Goal: Transaction & Acquisition: Purchase product/service

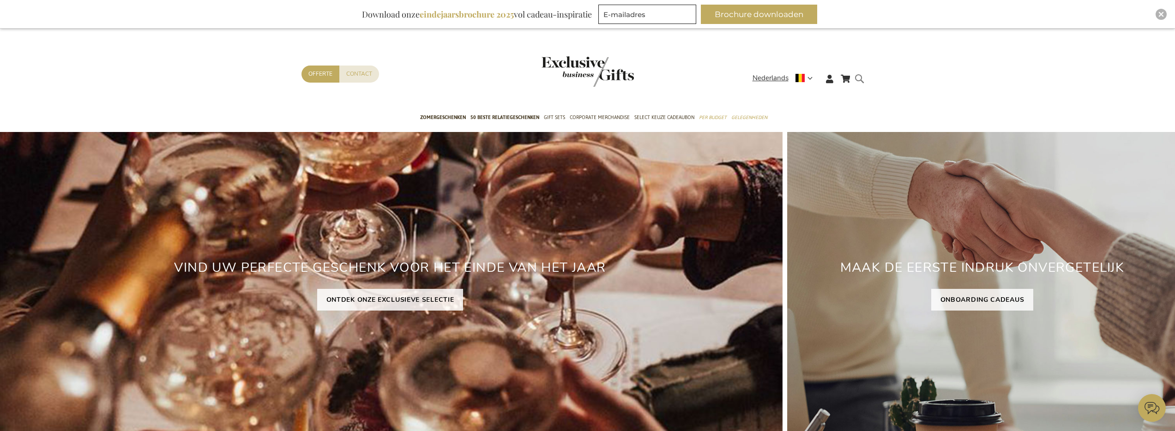
click at [859, 80] on form "Search Search" at bounding box center [861, 86] width 9 height 26
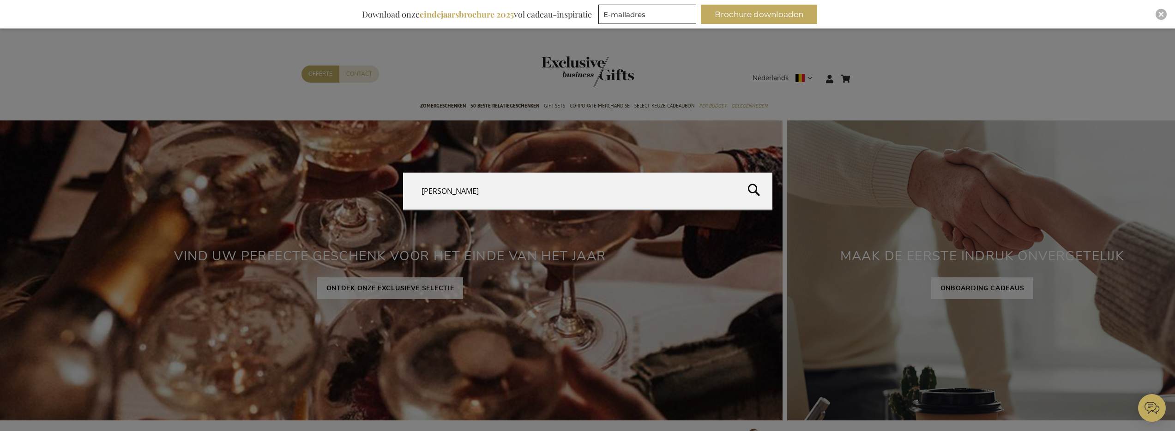
type input "chandon"
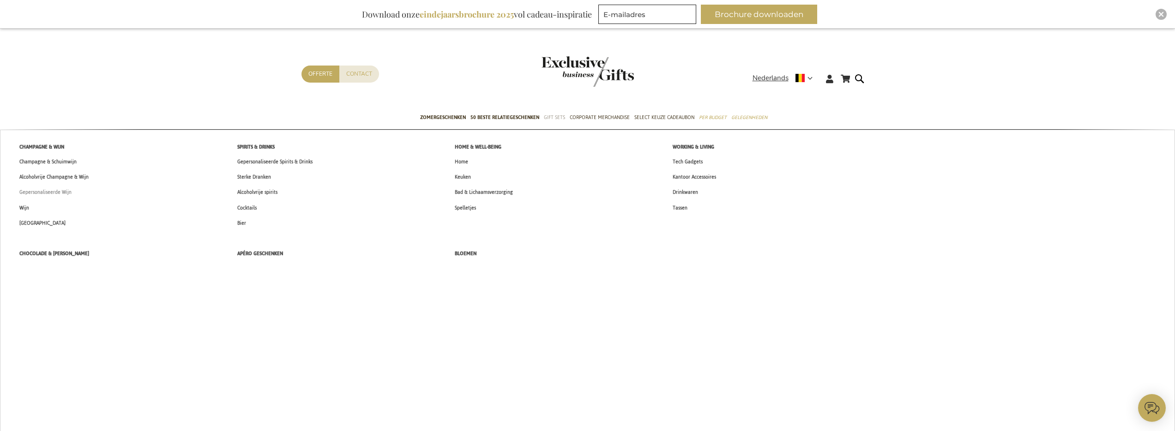
click at [60, 192] on span "Gepersonaliseerde Wijn" at bounding box center [45, 192] width 52 height 10
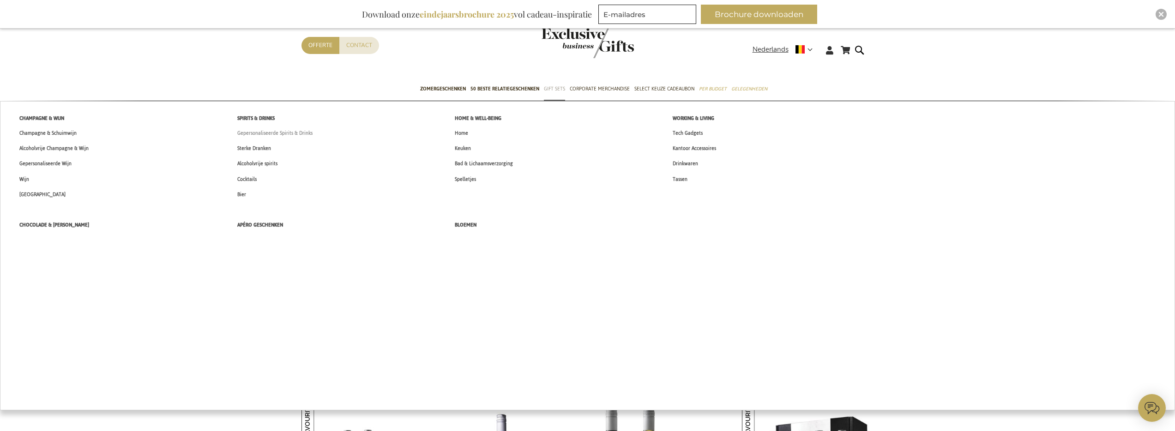
click at [273, 136] on span "Gepersonaliseerde Spirits & Drinks" at bounding box center [274, 133] width 75 height 10
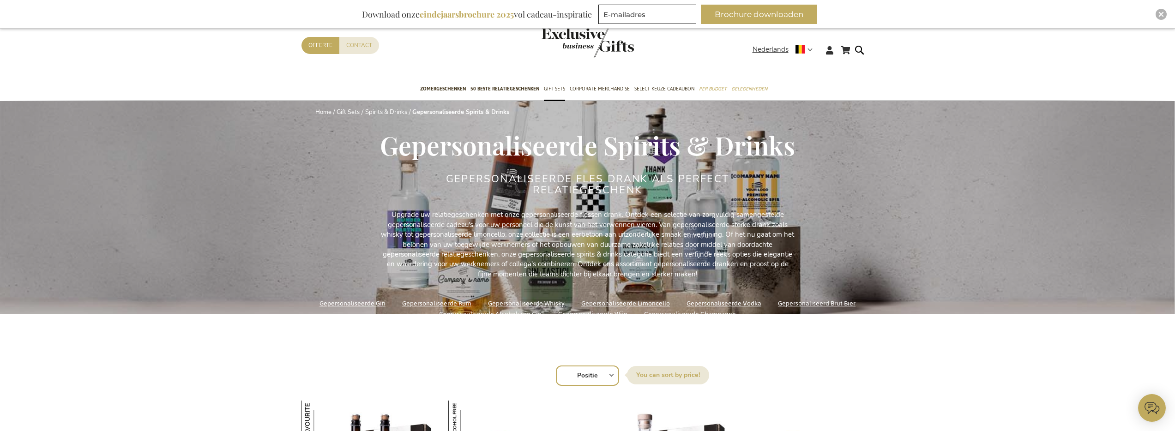
click at [698, 311] on link "Gepersonaliseerde Champagne" at bounding box center [690, 314] width 92 height 12
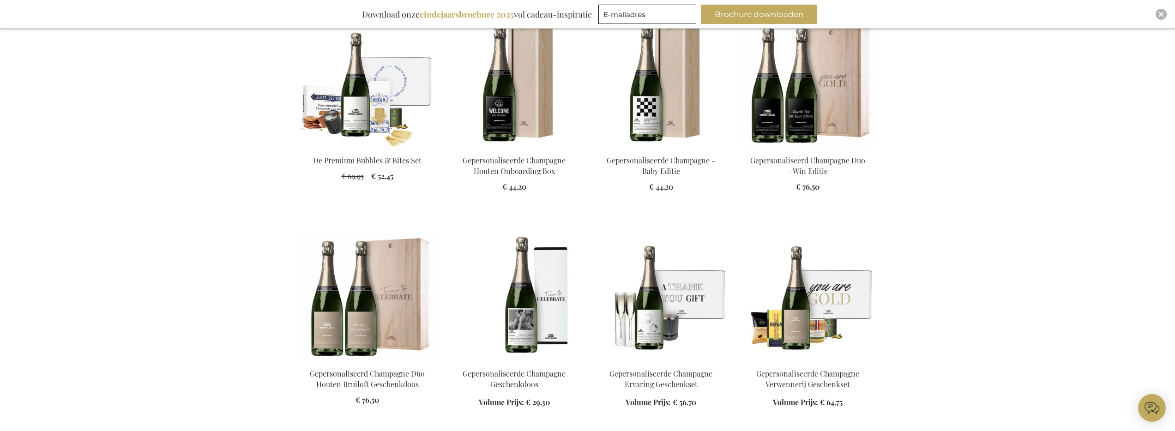
scroll to position [344, 0]
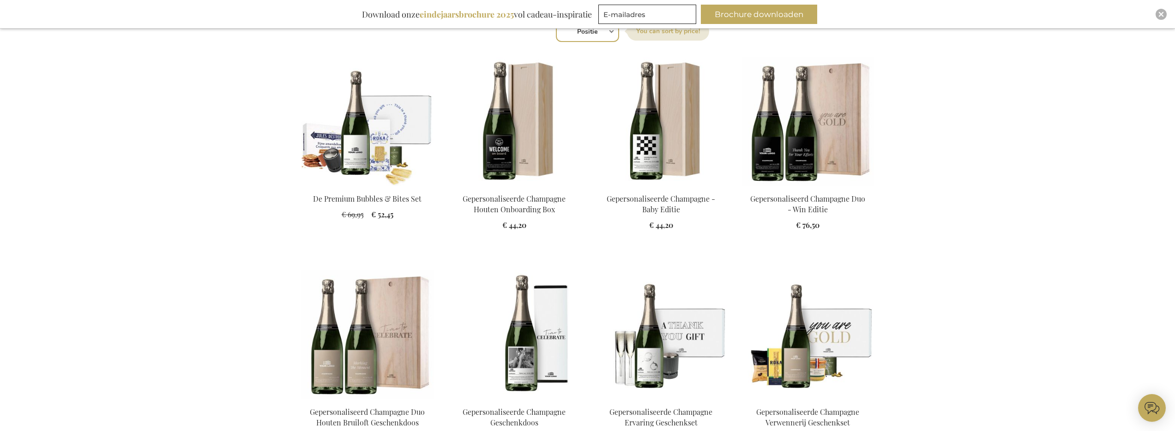
click at [522, 144] on img at bounding box center [514, 121] width 132 height 129
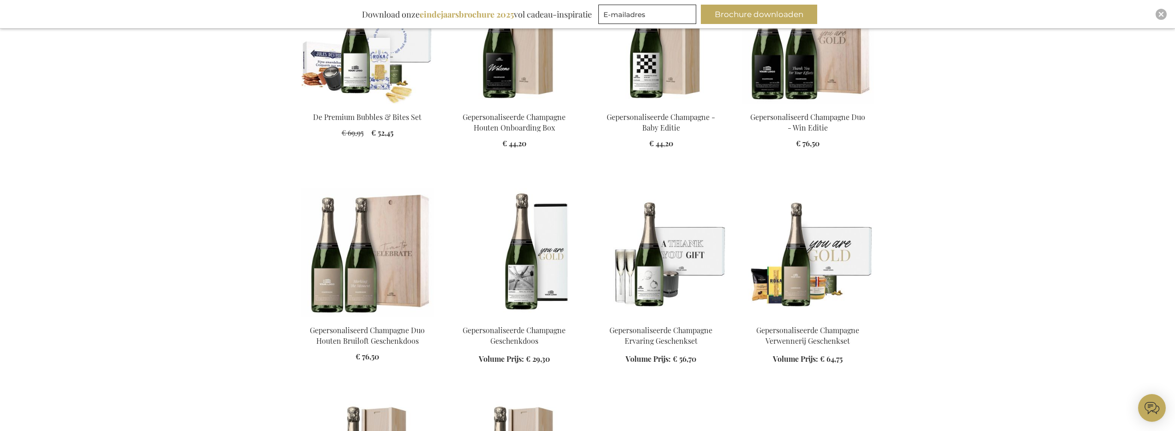
scroll to position [609, 0]
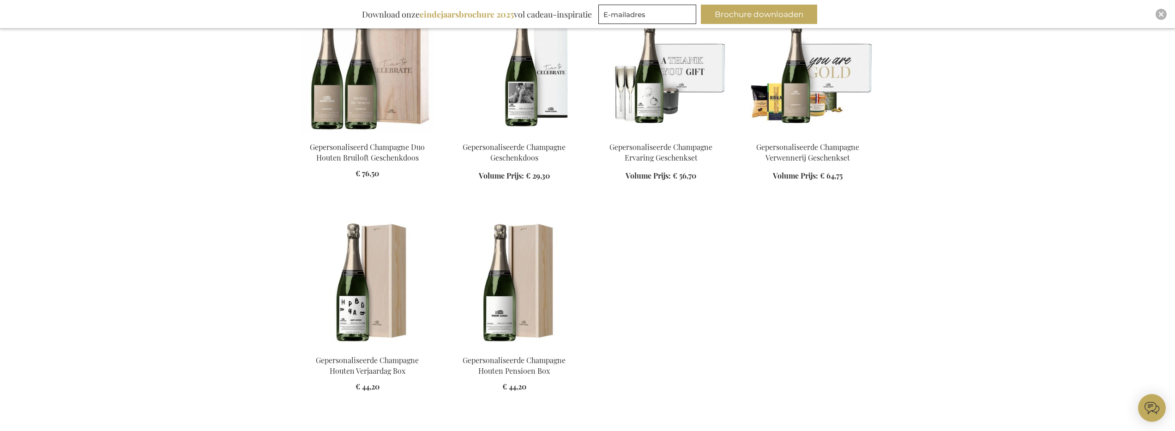
click at [532, 282] on img at bounding box center [514, 282] width 132 height 129
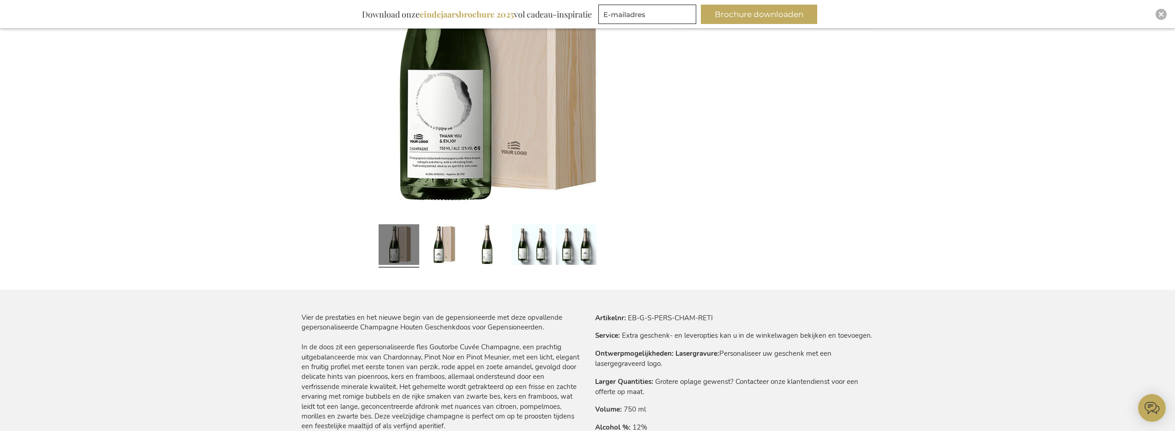
scroll to position [386, 0]
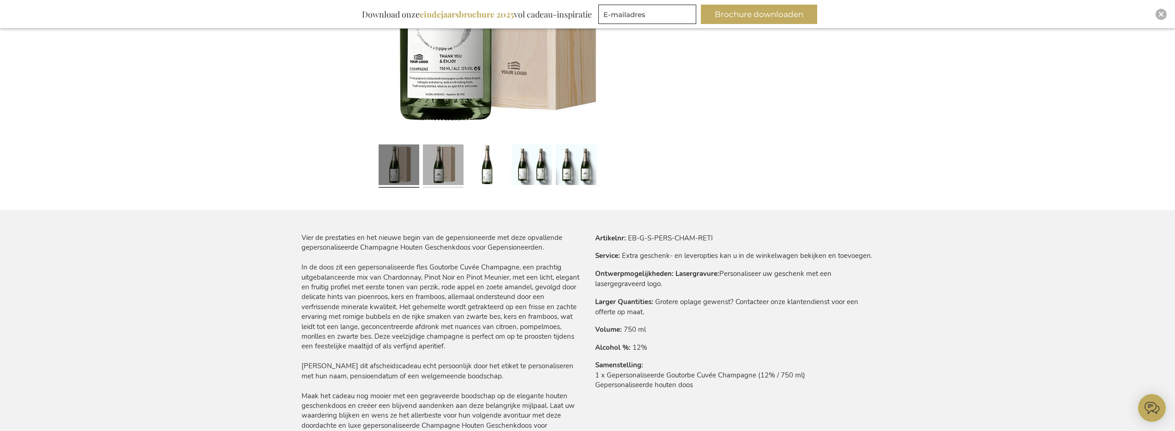
click at [444, 165] on link at bounding box center [443, 166] width 41 height 51
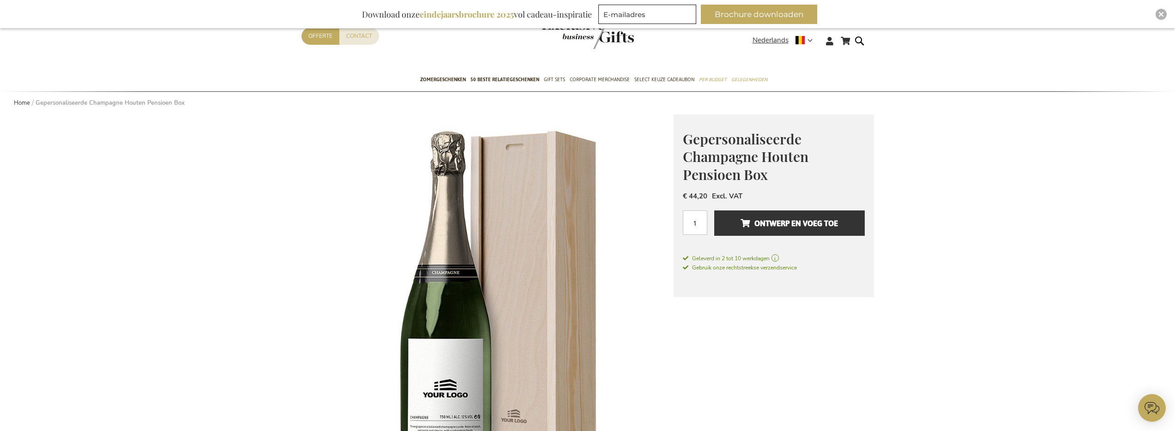
scroll to position [0, 0]
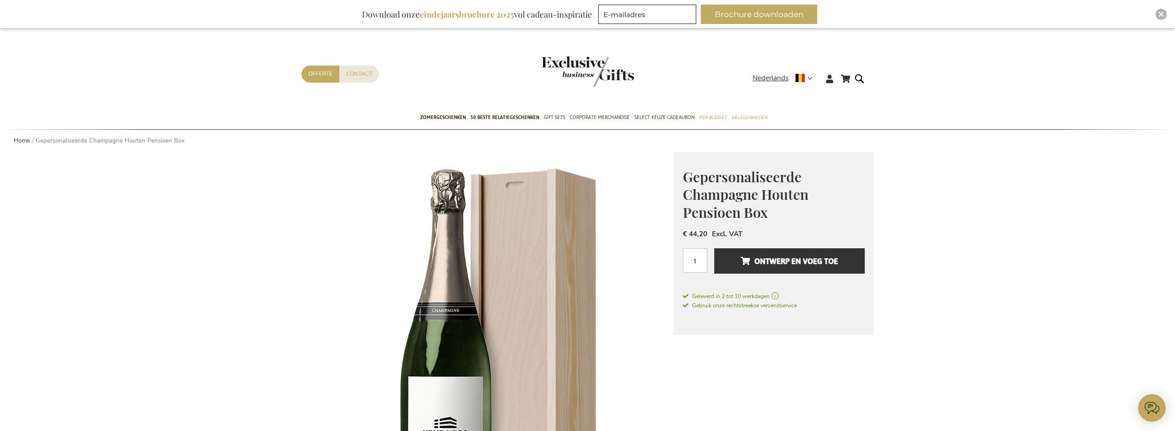
click at [1012, 122] on div "New Arrivals TOP 50 GIFTS Zomergeschenken 50 beste relatiegeschenken Gift Sets …" at bounding box center [587, 118] width 1175 height 23
click at [778, 77] on span "Nederlands" at bounding box center [770, 78] width 36 height 11
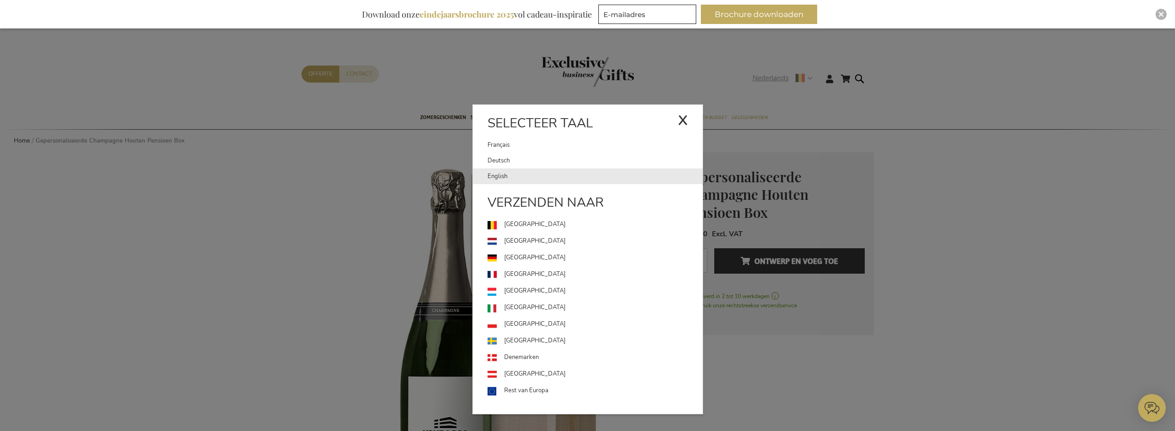
click at [503, 180] on link "English" at bounding box center [594, 176] width 215 height 16
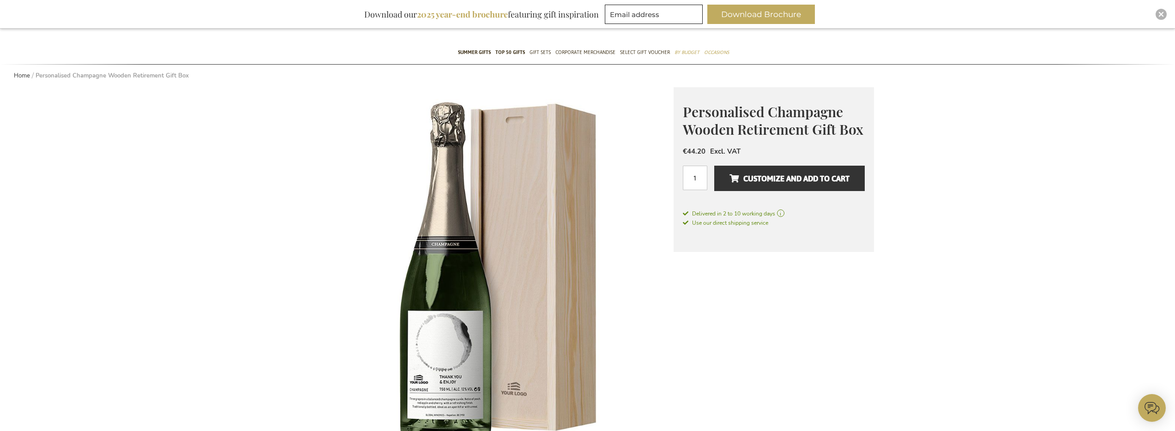
scroll to position [168, 0]
